Goal: Information Seeking & Learning: Learn about a topic

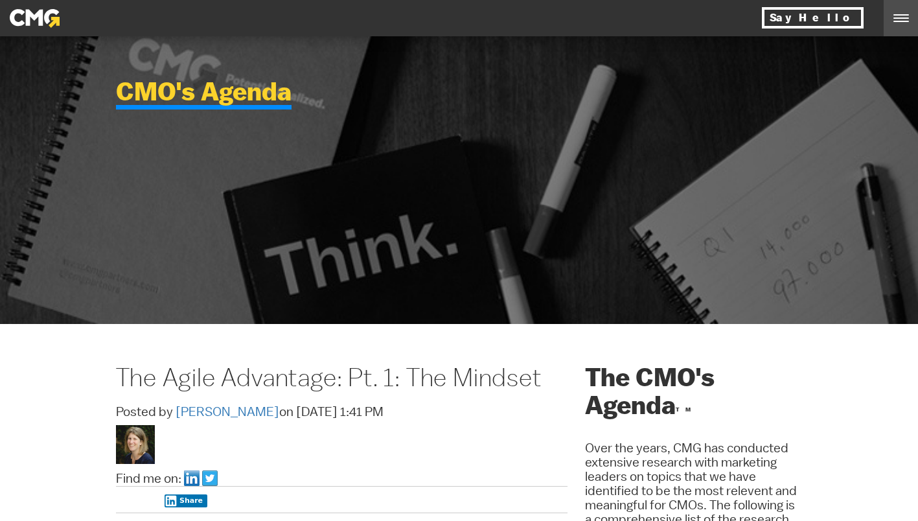
drag, startPoint x: 0, startPoint y: 0, endPoint x: 36, endPoint y: 21, distance: 41.6
click at [36, 21] on img at bounding box center [35, 18] width 50 height 19
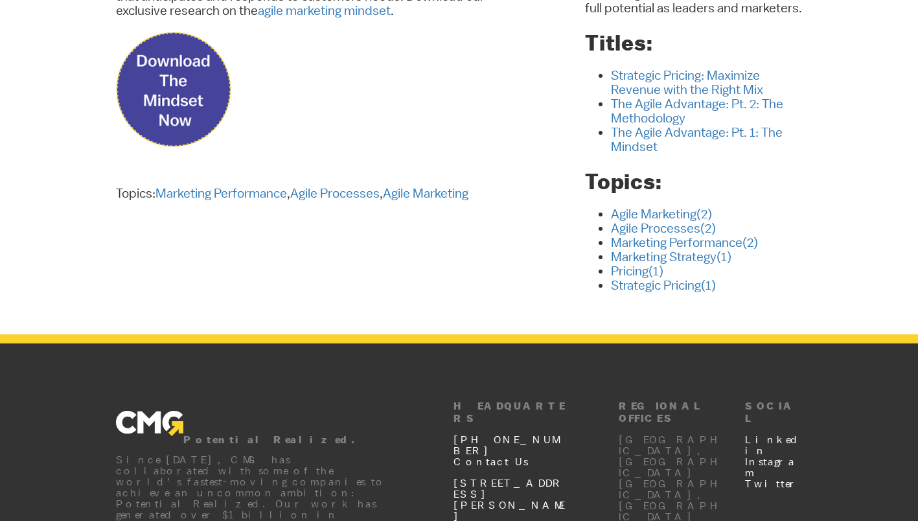
scroll to position [483, 0]
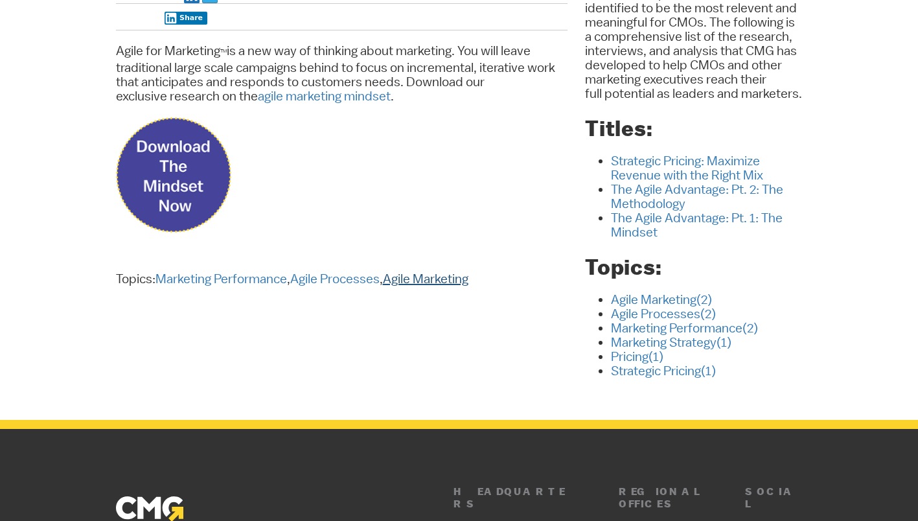
click at [450, 285] on link "Agile Marketing" at bounding box center [426, 279] width 86 height 16
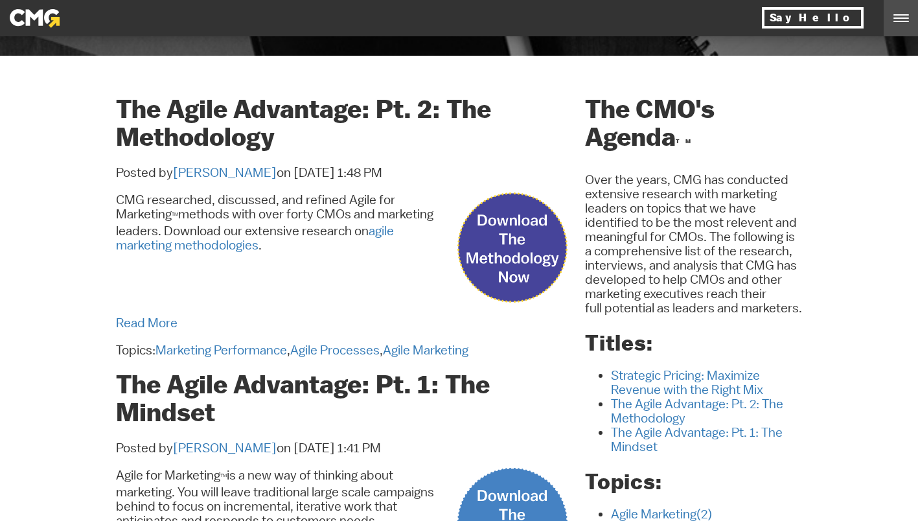
scroll to position [264, 0]
